Goal: Answer question/provide support

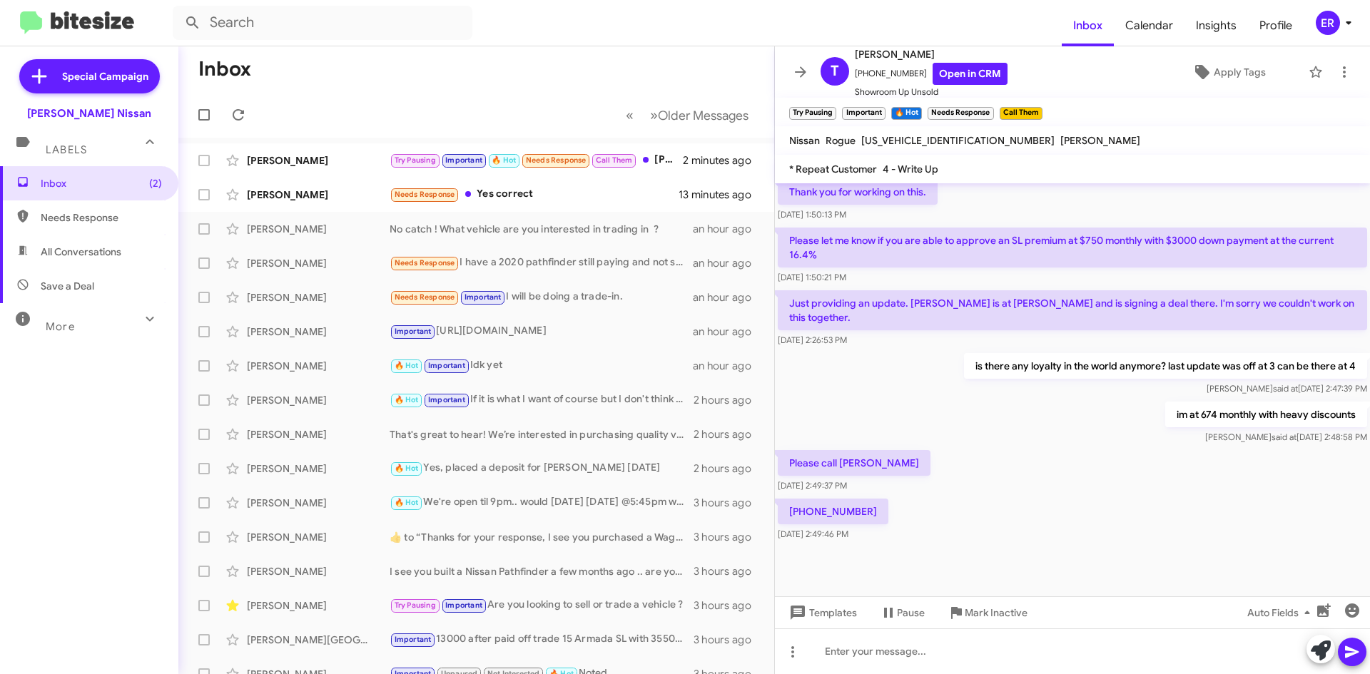
scroll to position [757, 0]
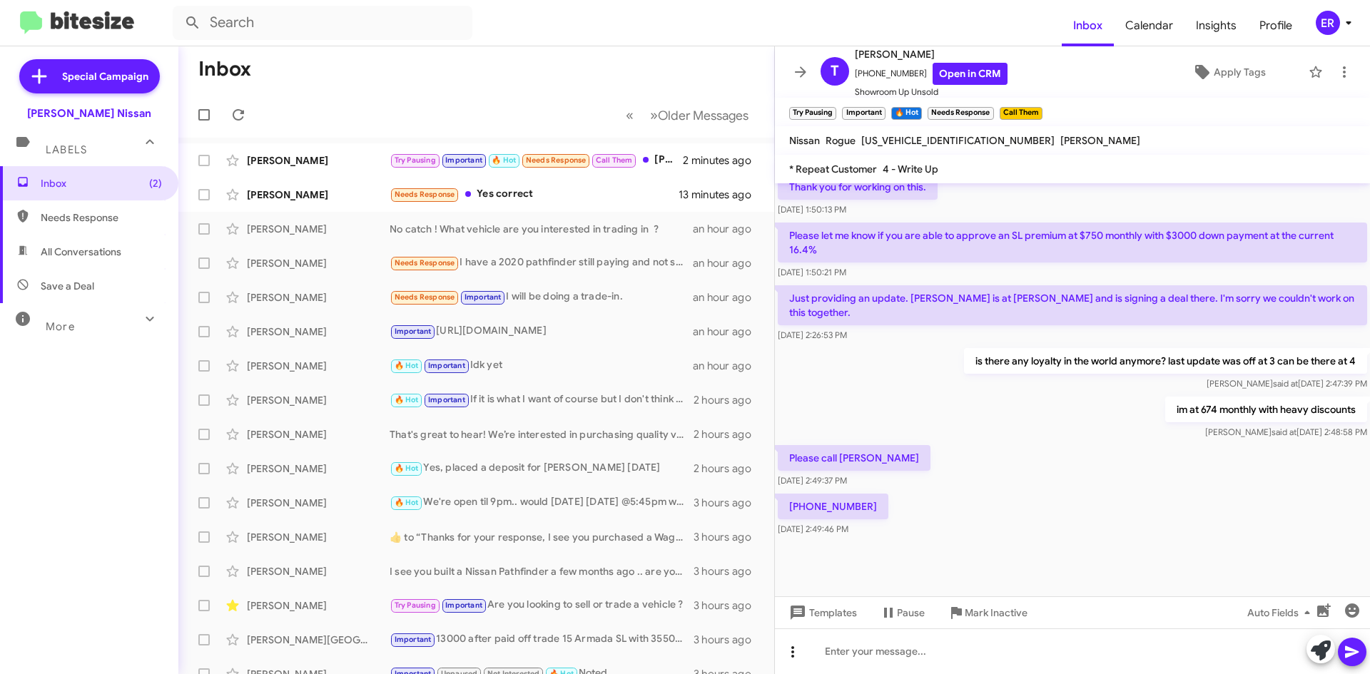
click at [790, 665] on button at bounding box center [793, 652] width 29 height 29
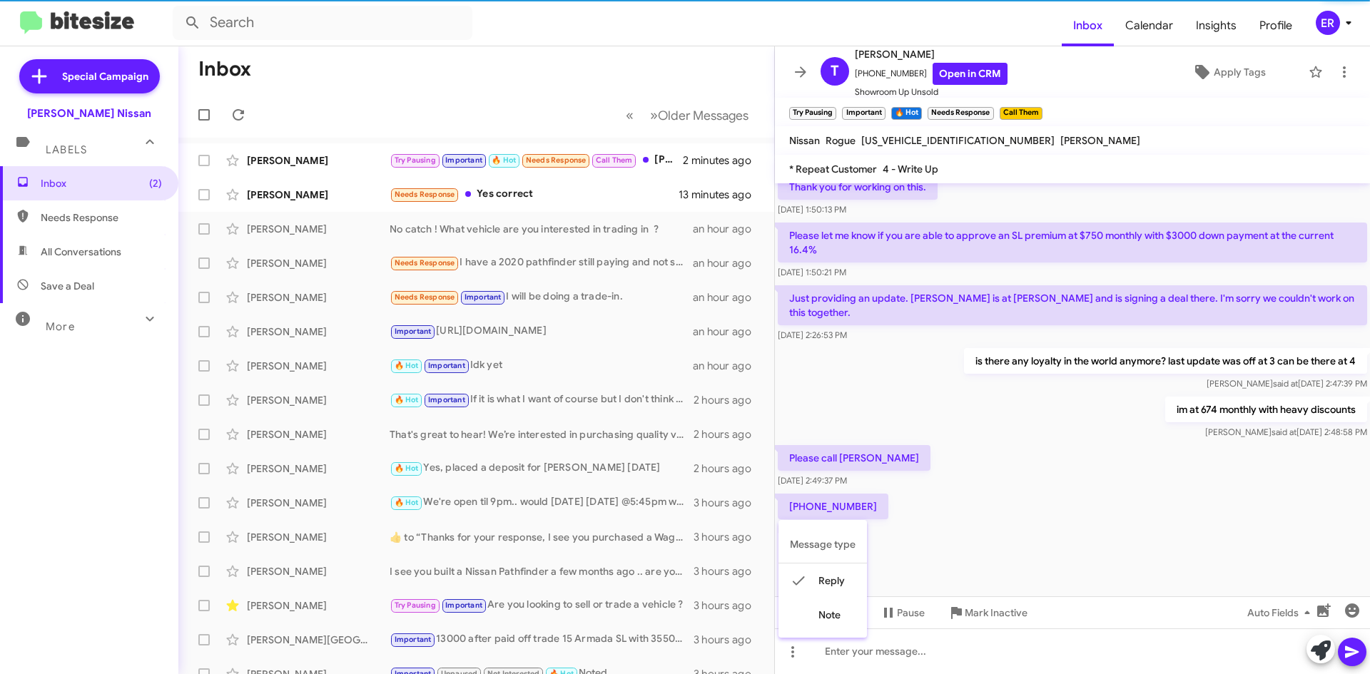
click at [994, 517] on div at bounding box center [685, 337] width 1370 height 674
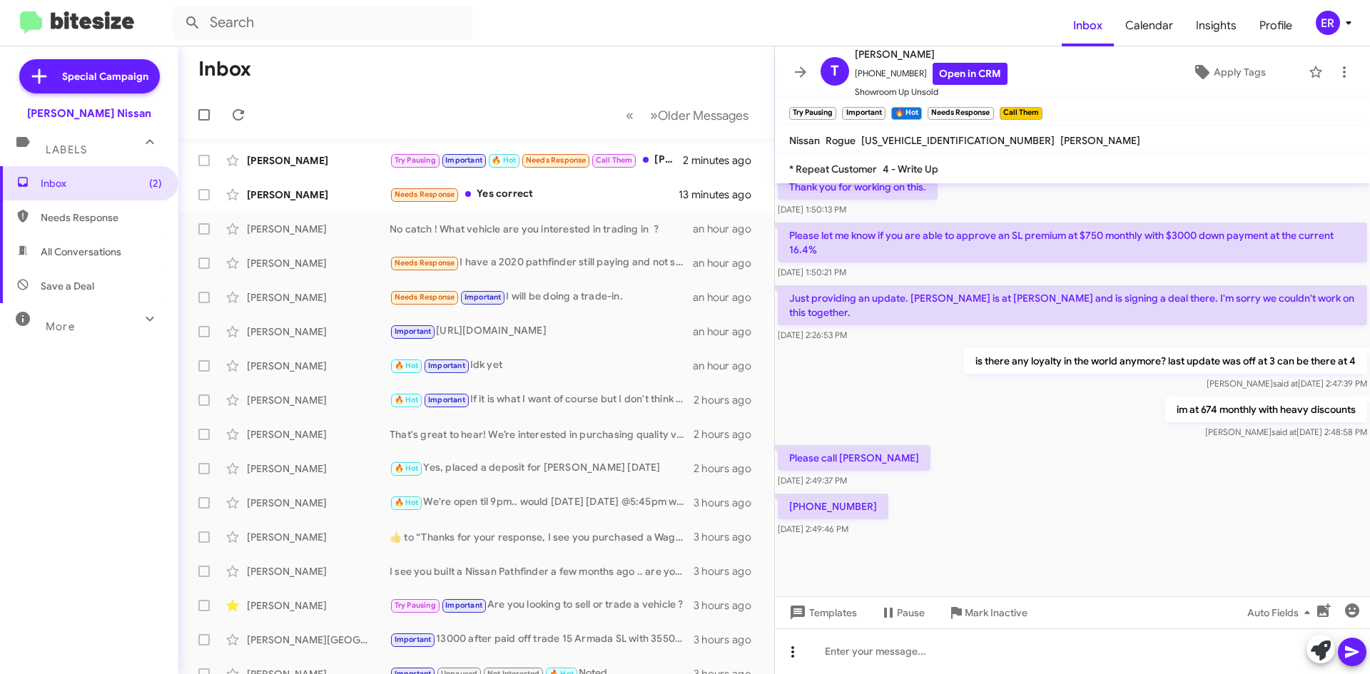
click at [802, 654] on span at bounding box center [793, 652] width 29 height 17
click at [824, 621] on button "note" at bounding box center [823, 615] width 88 height 34
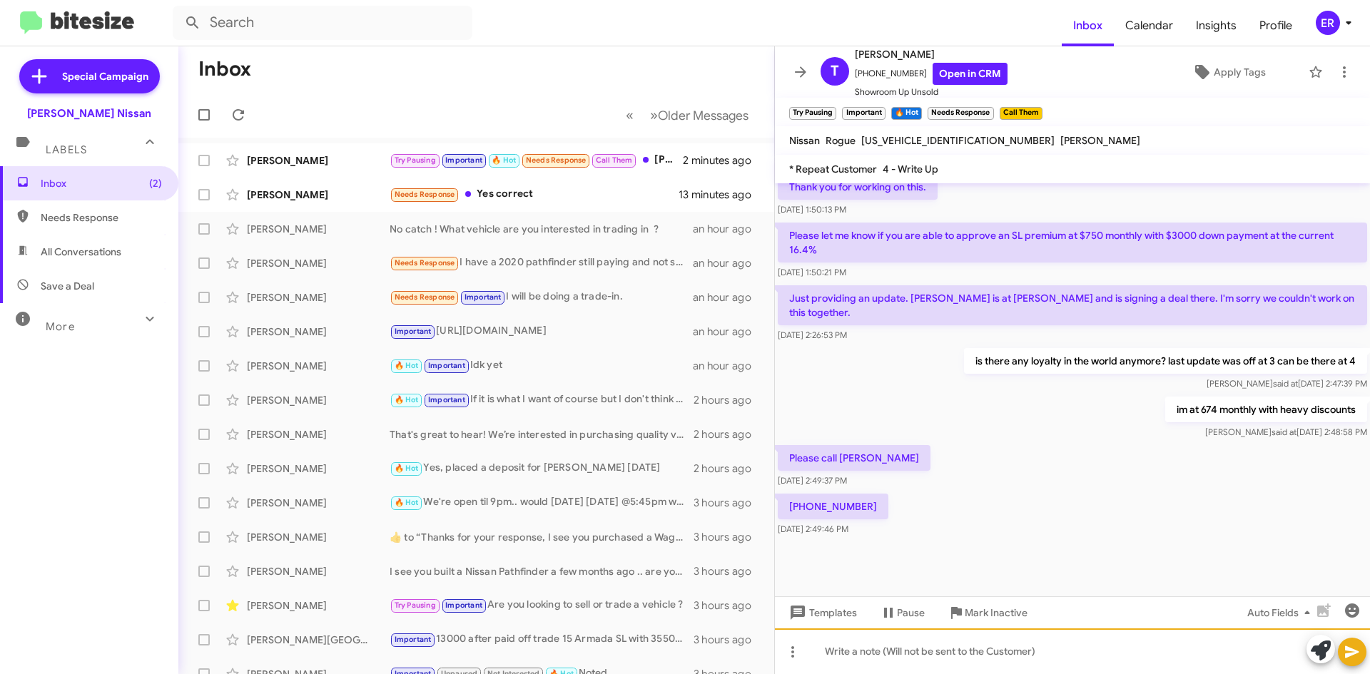
click at [833, 642] on div at bounding box center [1072, 652] width 595 height 46
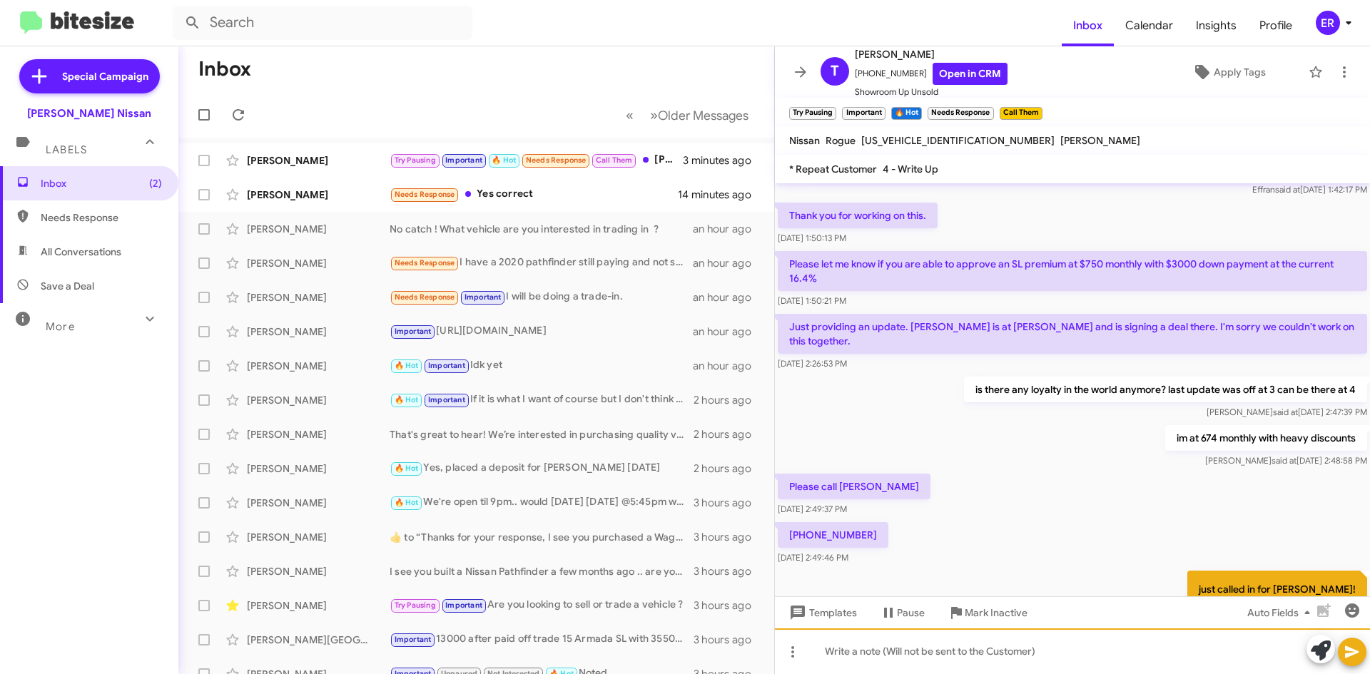
scroll to position [1200, 0]
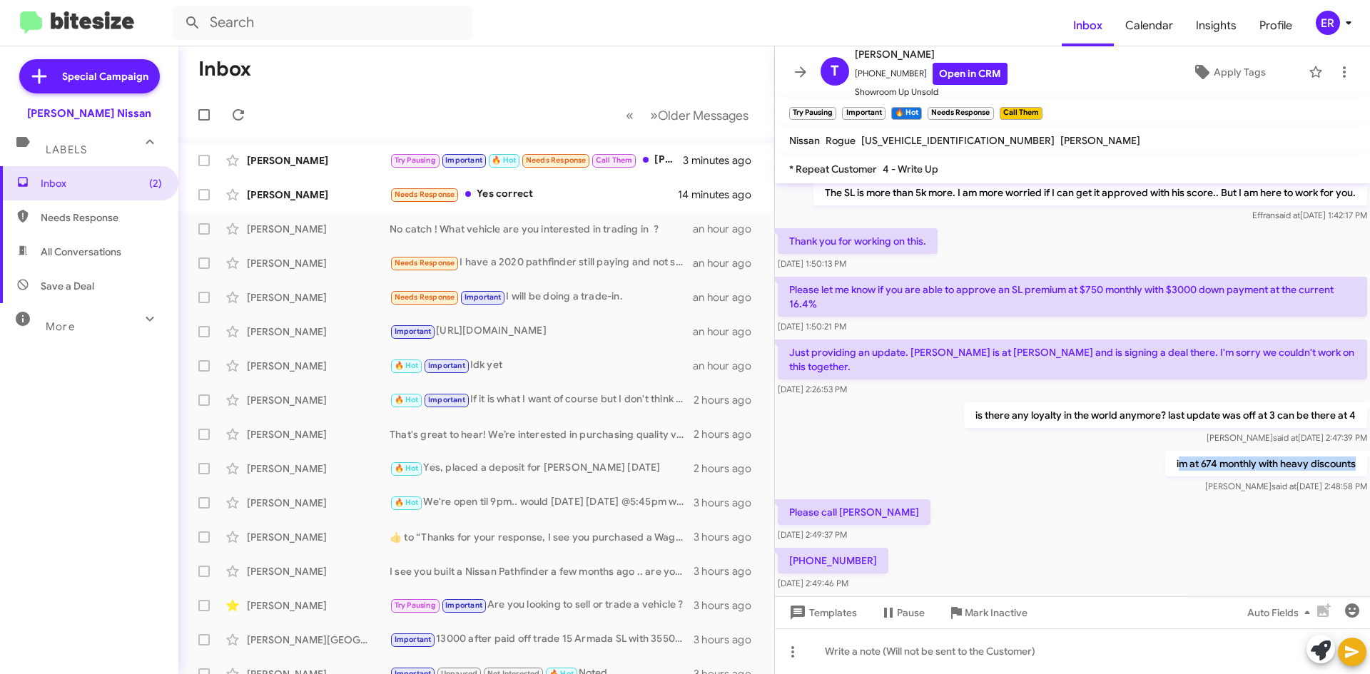
drag, startPoint x: 1166, startPoint y: 452, endPoint x: 1351, endPoint y: 455, distance: 184.8
click at [1351, 455] on p "im at 674 monthly with heavy discounts" at bounding box center [1266, 464] width 202 height 26
click at [1083, 467] on div "im at 674 monthly with heavy discounts [PERSON_NAME] said at [DATE] 2:48:58 PM" at bounding box center [1072, 472] width 595 height 49
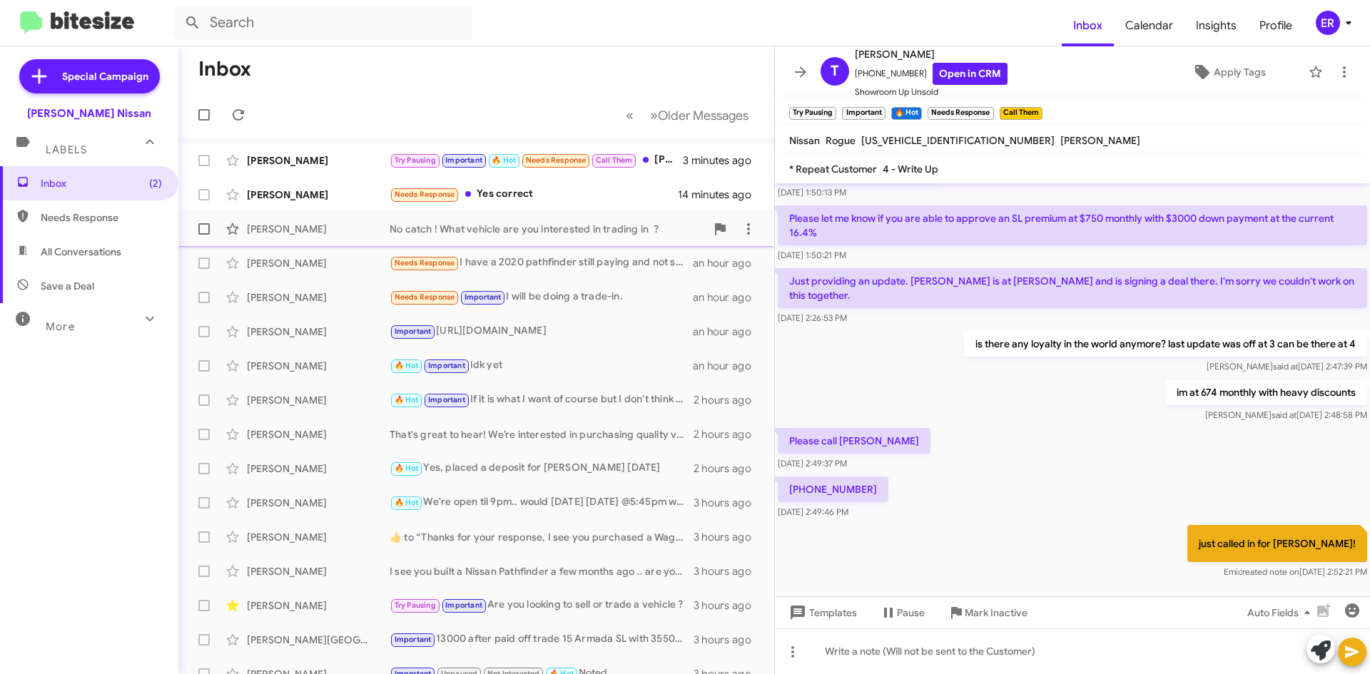
click at [334, 235] on div "[PERSON_NAME]" at bounding box center [318, 229] width 143 height 14
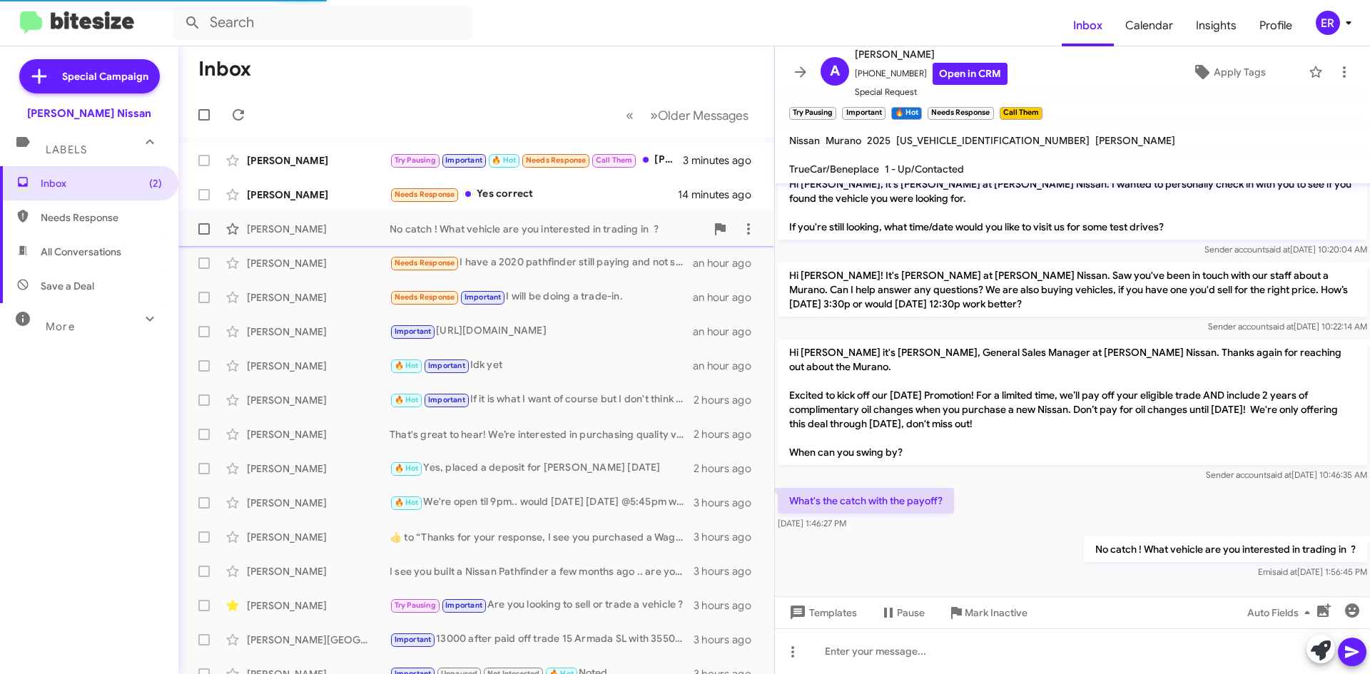
scroll to position [597, 0]
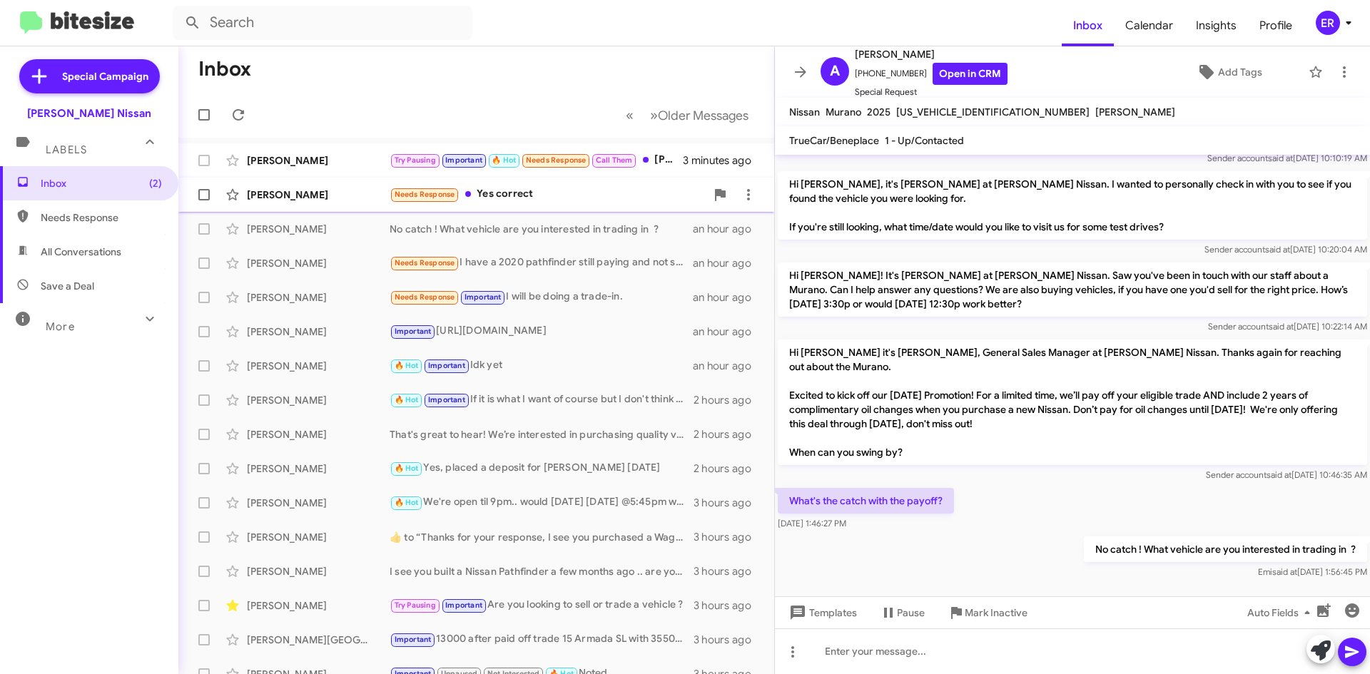
click at [322, 208] on div "[PERSON_NAME] Needs Response Yes correct 14 minutes ago" at bounding box center [476, 195] width 573 height 29
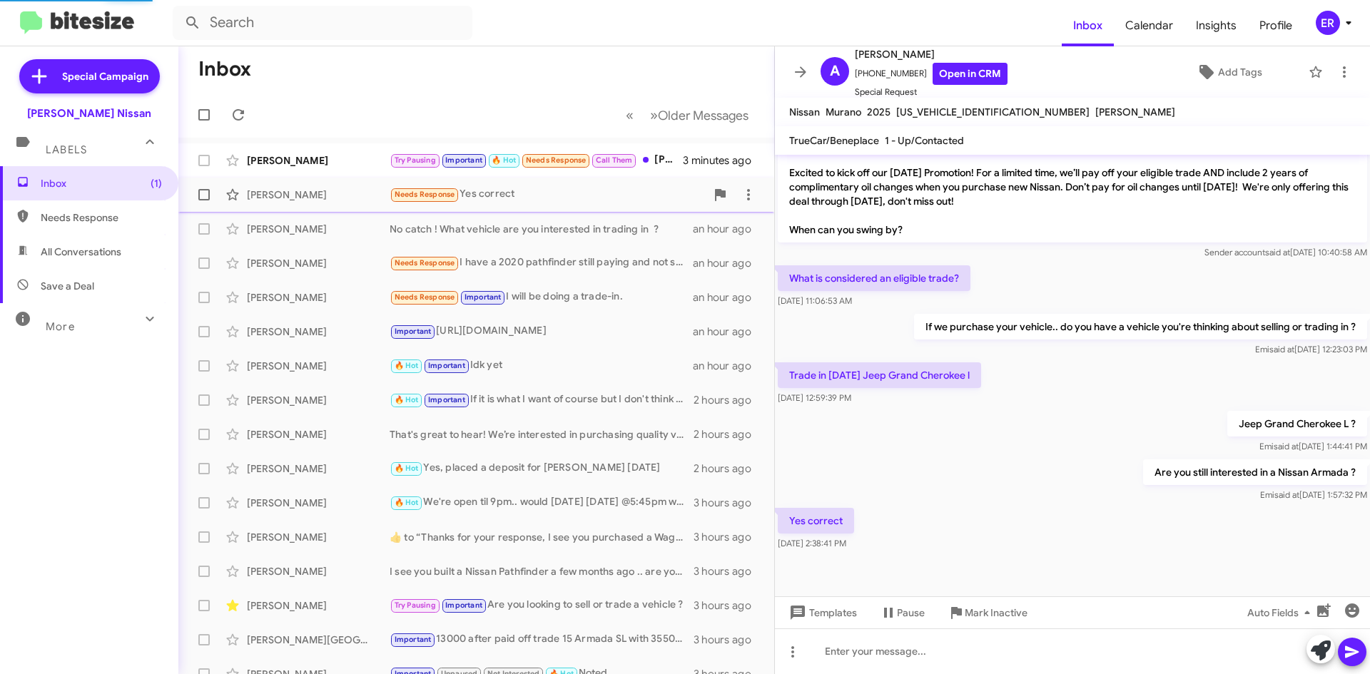
scroll to position [355, 0]
click at [966, 76] on link "Open in CRM" at bounding box center [970, 74] width 75 height 22
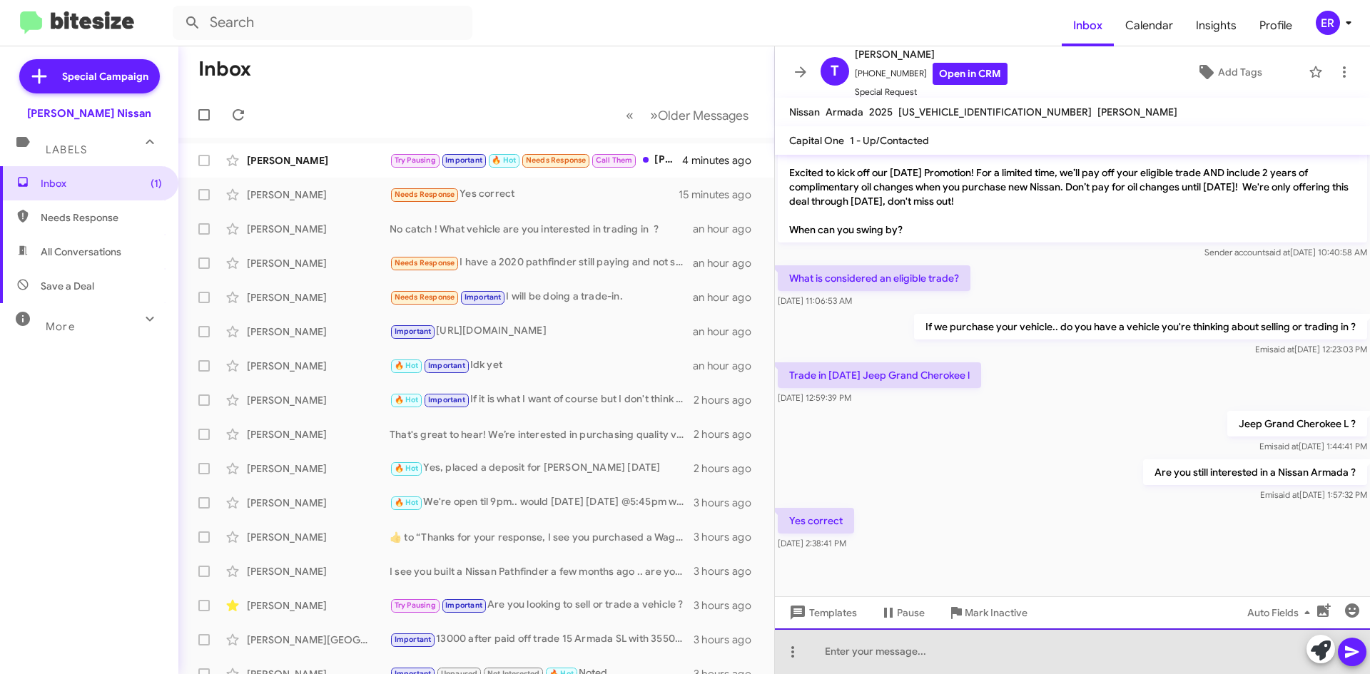
click at [891, 657] on div at bounding box center [1072, 652] width 595 height 46
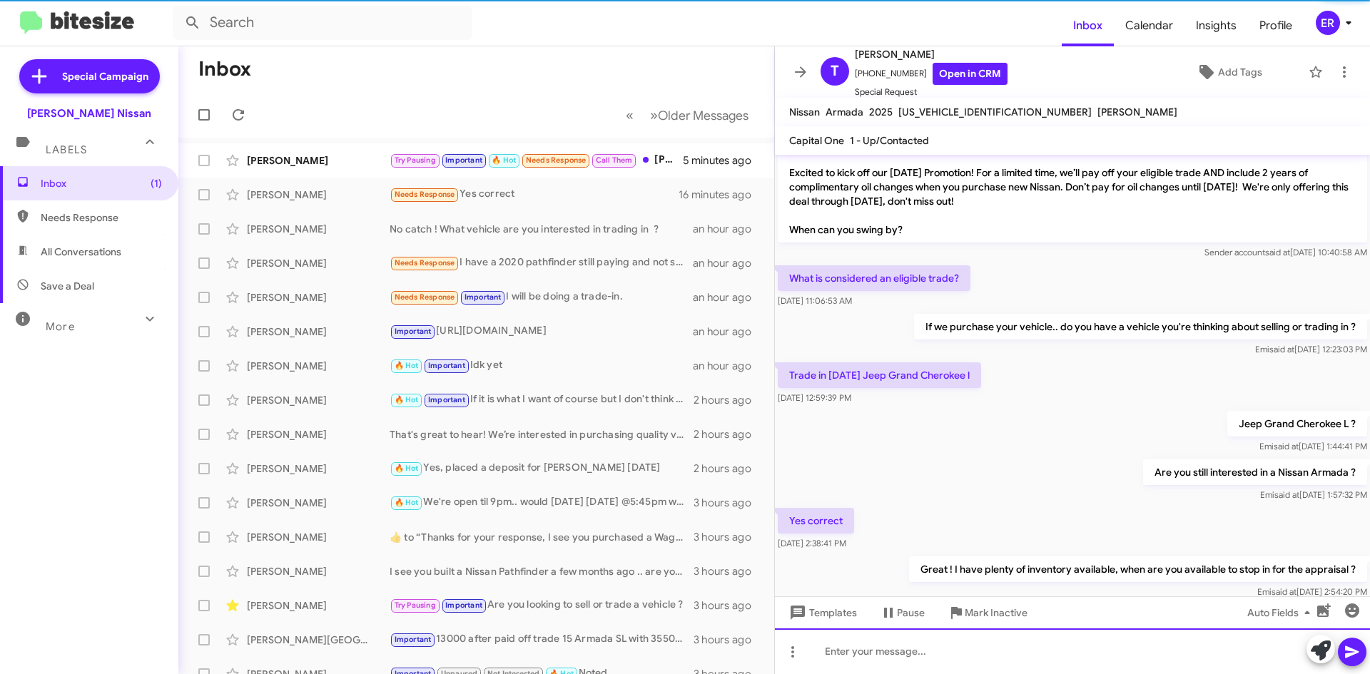
scroll to position [0, 0]
